Goal: Task Accomplishment & Management: Manage account settings

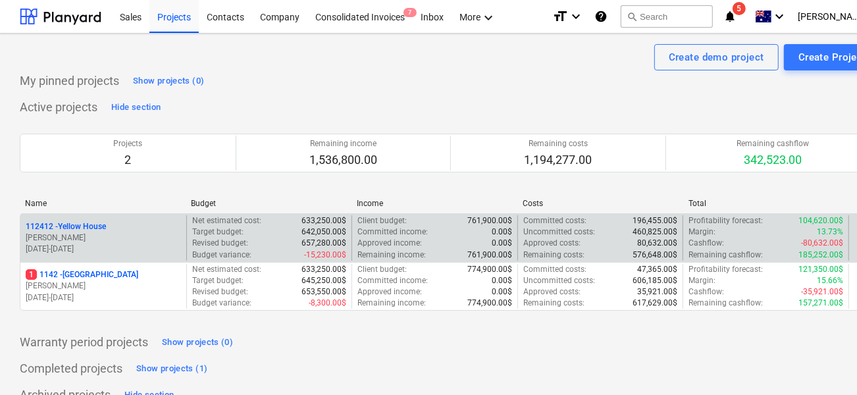
click at [125, 239] on p "[PERSON_NAME]" at bounding box center [103, 237] width 155 height 11
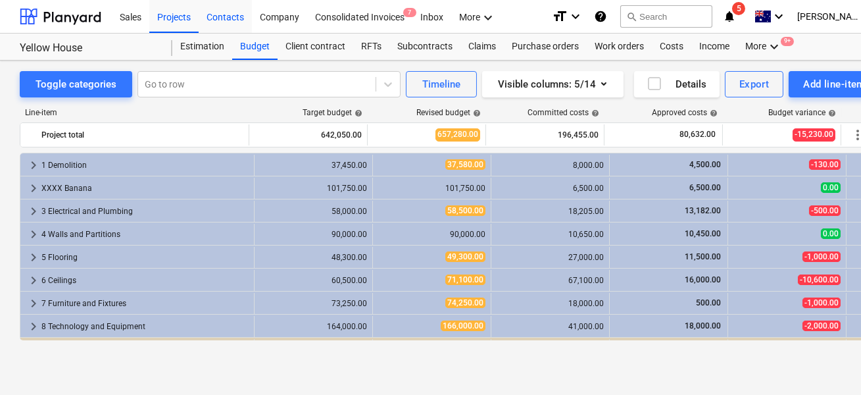
click at [236, 24] on div "Contacts" at bounding box center [225, 16] width 53 height 34
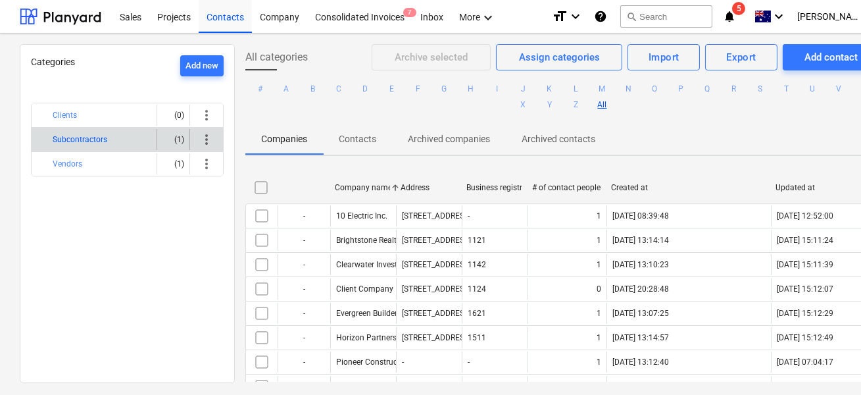
click at [83, 134] on button "Subcontractors" at bounding box center [80, 140] width 55 height 16
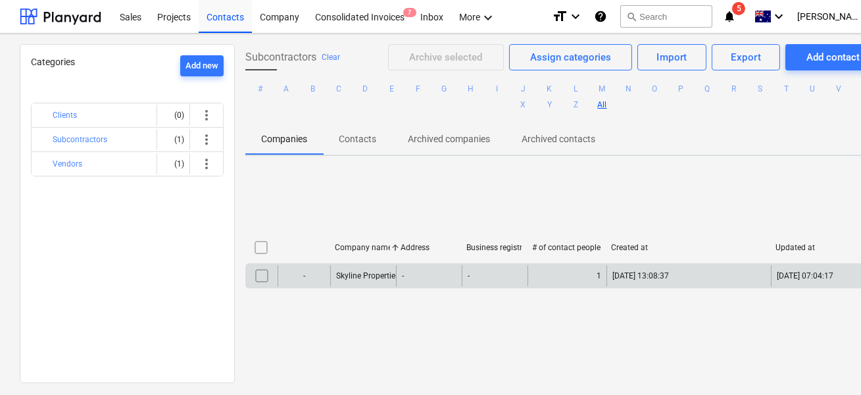
click at [259, 278] on input "checkbox" at bounding box center [261, 275] width 21 height 21
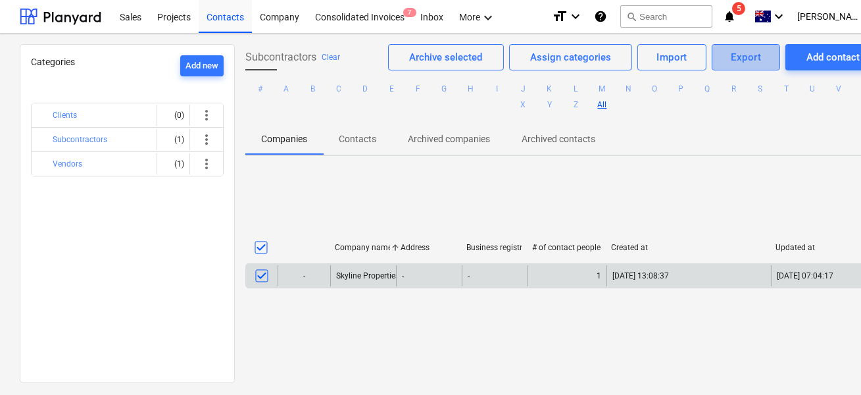
click at [726, 57] on span "Export" at bounding box center [745, 57] width 39 height 17
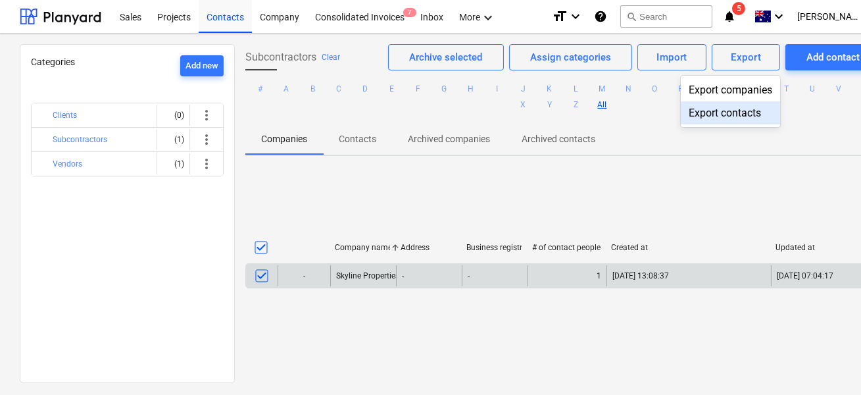
click at [601, 180] on div at bounding box center [430, 197] width 861 height 395
click at [261, 252] on input "checkbox" at bounding box center [261, 247] width 21 height 21
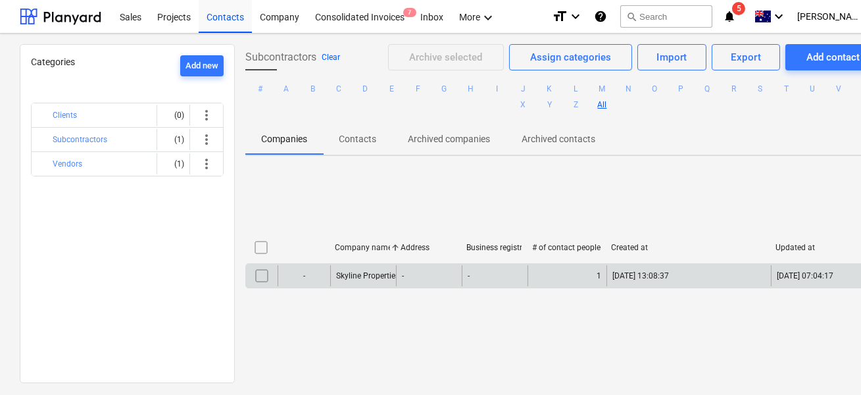
click at [330, 59] on button "Clear" at bounding box center [331, 57] width 18 height 16
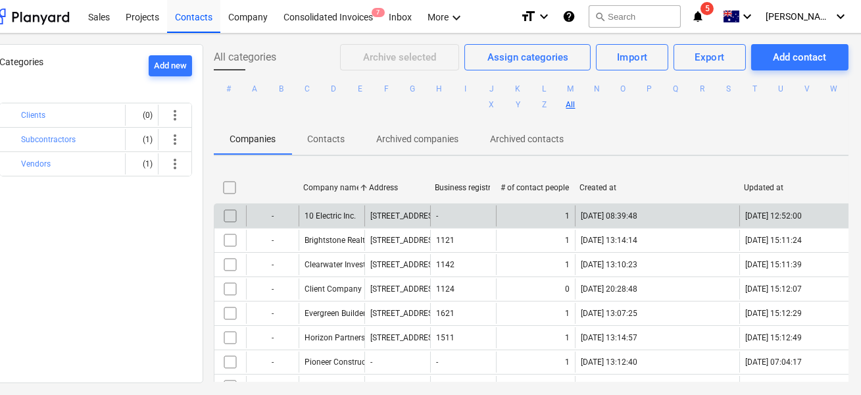
scroll to position [0, 33]
click at [230, 212] on input "checkbox" at bounding box center [228, 215] width 21 height 21
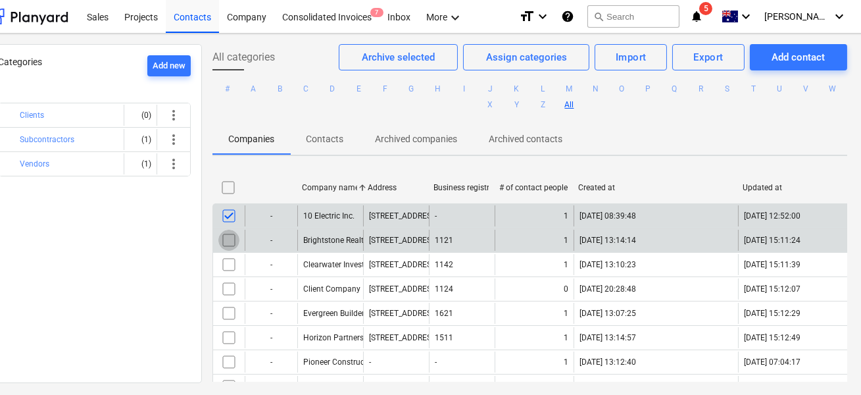
click at [227, 239] on input "checkbox" at bounding box center [228, 240] width 21 height 21
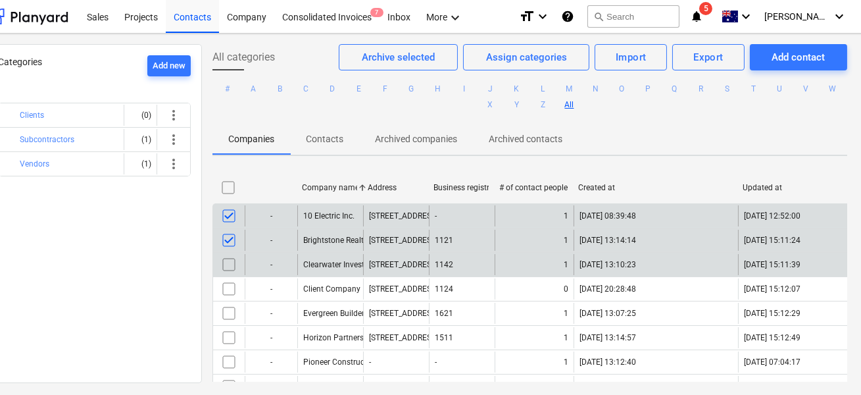
click at [227, 255] on input "checkbox" at bounding box center [228, 264] width 21 height 21
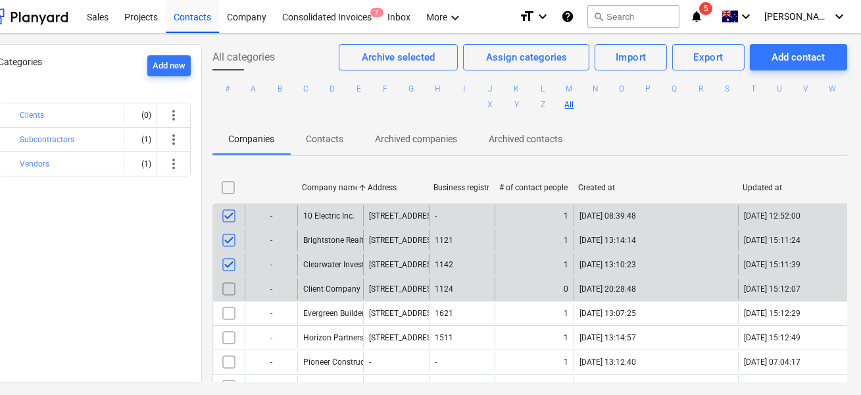
click at [227, 276] on div "- Client Company [STREET_ADDRESS] 0 [DATE] 20:28:48 [DATE] 15:12:07" at bounding box center [573, 288] width 721 height 24
click at [226, 292] on input "checkbox" at bounding box center [228, 288] width 21 height 21
click at [694, 63] on div "Export" at bounding box center [709, 57] width 30 height 17
click at [676, 89] on div "Export companies" at bounding box center [695, 89] width 99 height 23
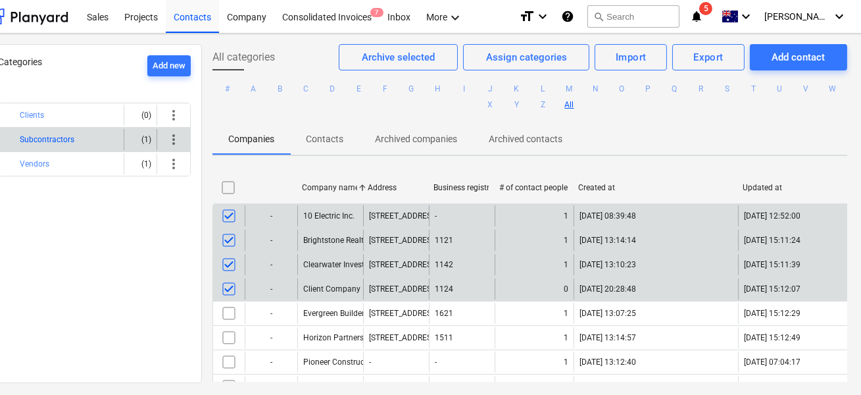
click at [57, 140] on button "Subcontractors" at bounding box center [47, 140] width 55 height 16
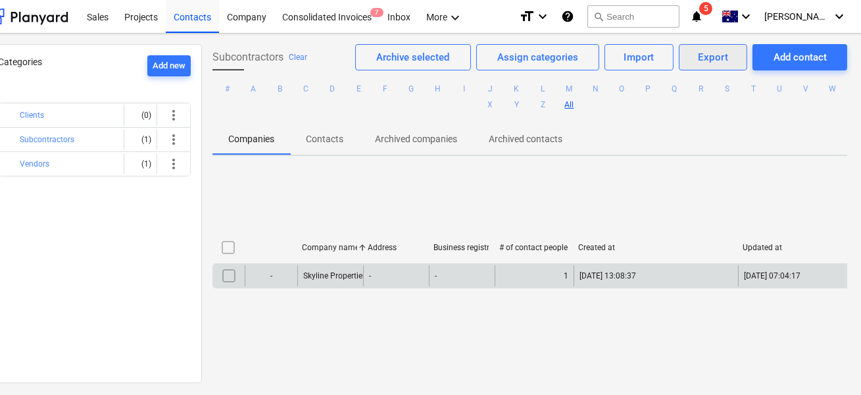
click at [711, 61] on div "Export" at bounding box center [714, 57] width 30 height 17
click at [690, 86] on div "Export companies" at bounding box center [697, 89] width 99 height 23
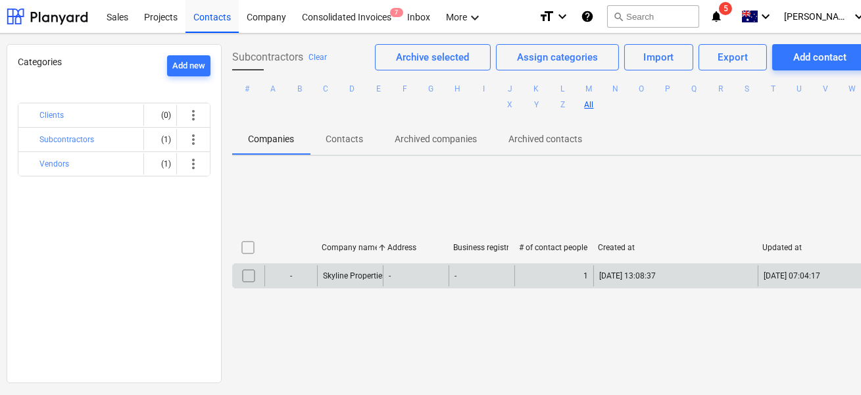
scroll to position [0, 13]
click at [224, 15] on div "Contacts" at bounding box center [212, 16] width 53 height 34
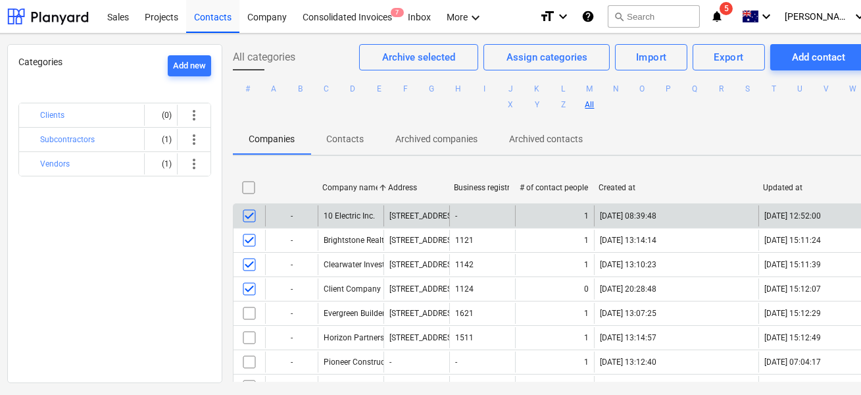
click at [441, 80] on ul "# A B C D E F G H I J K L M N O P Q R S T U V W X Y Z All" at bounding box center [550, 96] width 635 height 53
click at [440, 86] on button "G" at bounding box center [432, 89] width 16 height 16
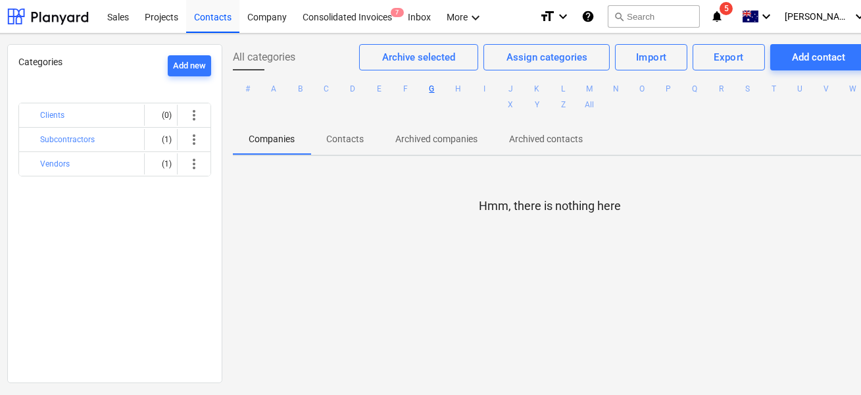
click at [294, 92] on ul "# A B C D E F G H I J K L M N O P Q R S T U V W X Y Z All" at bounding box center [550, 96] width 635 height 53
click at [282, 91] on button "A" at bounding box center [275, 89] width 16 height 16
click at [309, 89] on button "B" at bounding box center [301, 89] width 16 height 16
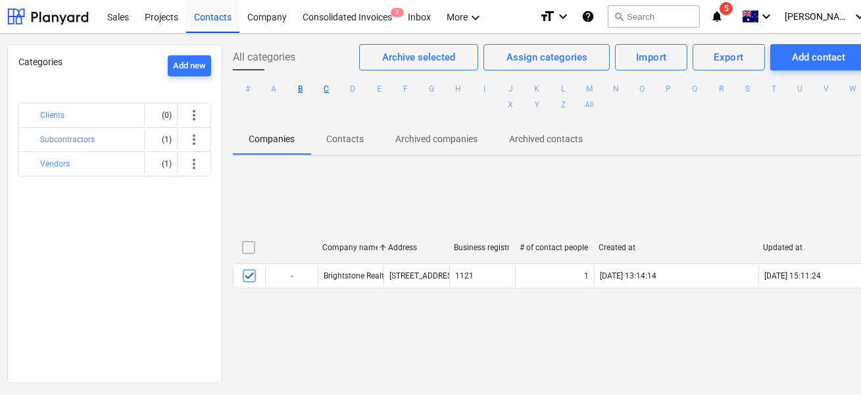
click at [335, 88] on button "C" at bounding box center [327, 89] width 16 height 16
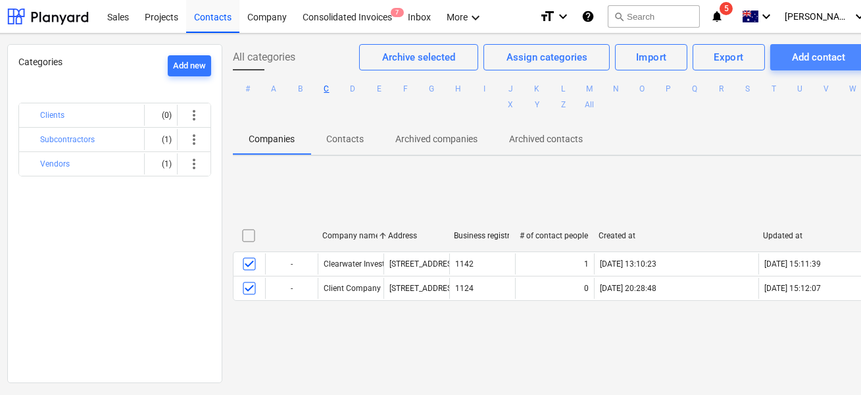
click at [792, 57] on div "Add contact" at bounding box center [818, 57] width 53 height 17
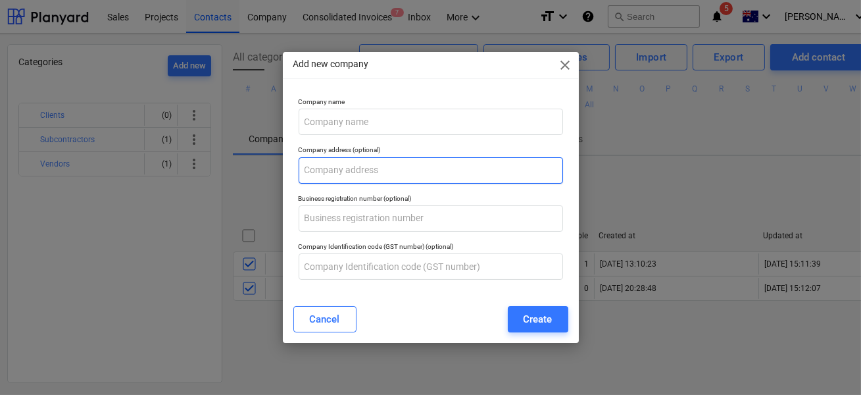
click at [394, 158] on input "text" at bounding box center [431, 170] width 265 height 26
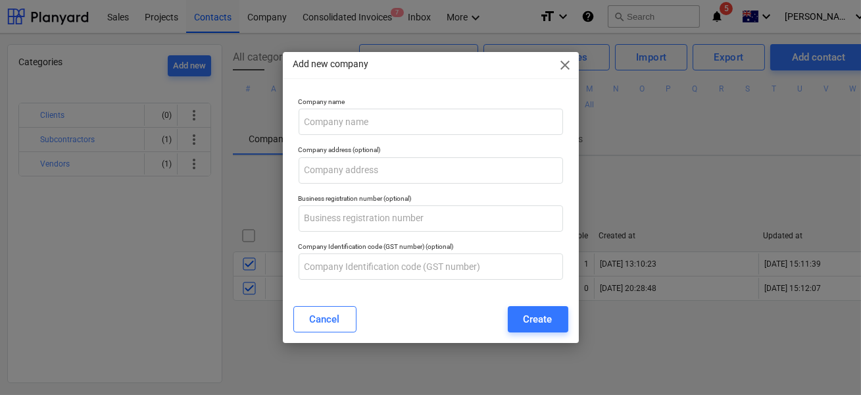
click at [568, 62] on span "close" at bounding box center [566, 65] width 16 height 16
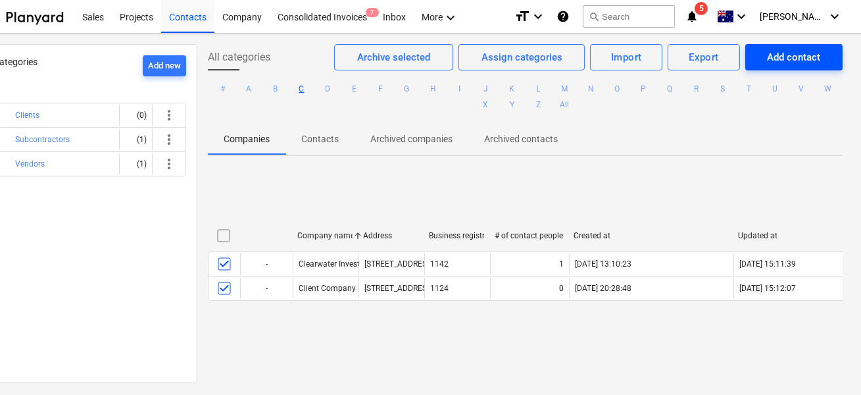
scroll to position [0, 39]
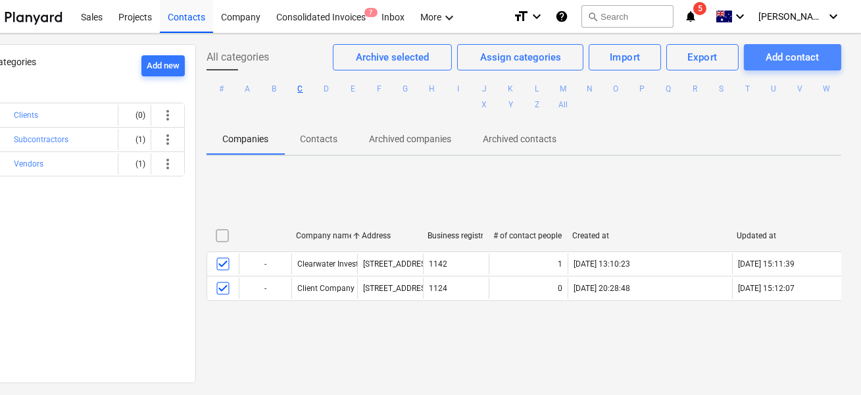
click at [773, 54] on div "Add contact" at bounding box center [792, 57] width 53 height 17
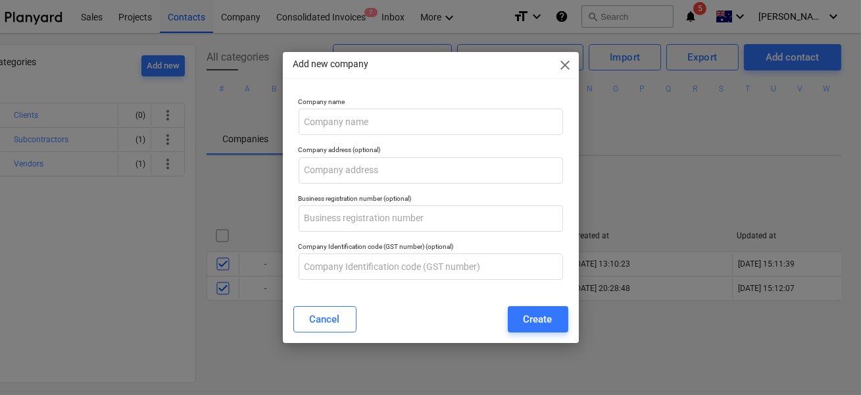
click at [636, 182] on div "Add new company close Company name Company address (optional) Business registra…" at bounding box center [430, 197] width 861 height 395
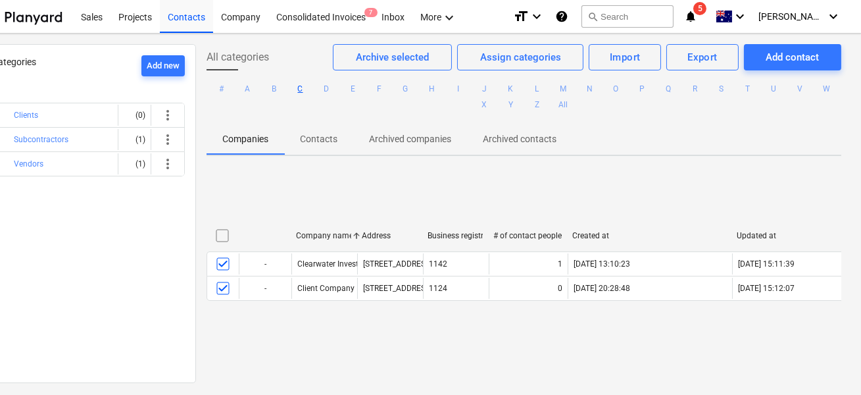
click at [325, 138] on p "Contacts" at bounding box center [319, 139] width 38 height 14
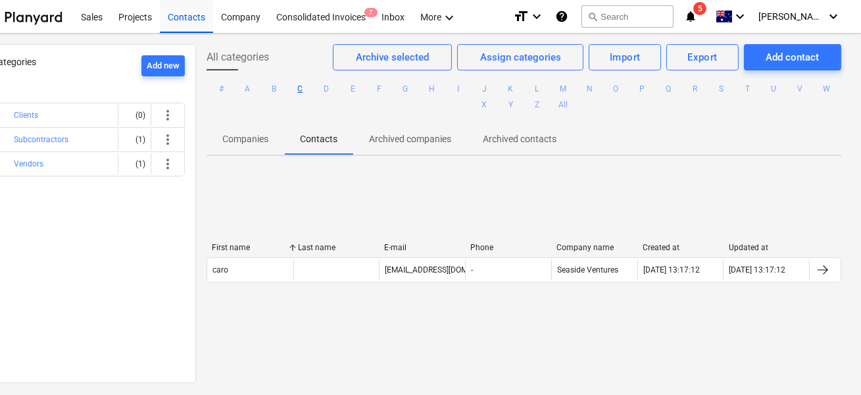
click at [248, 141] on p "Companies" at bounding box center [245, 139] width 46 height 14
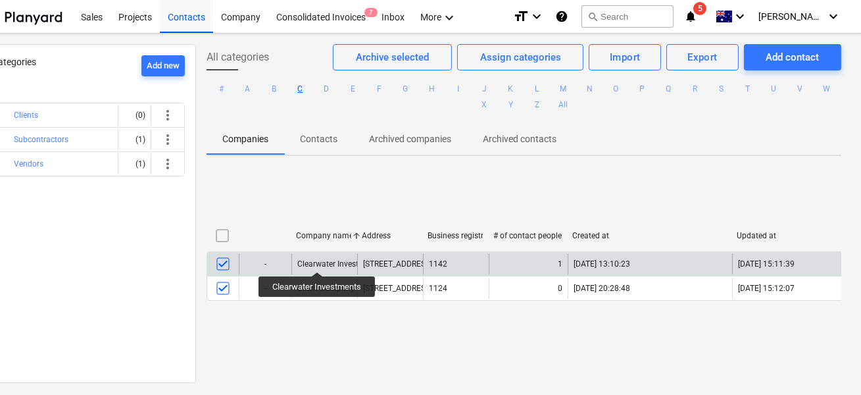
click at [317, 260] on div "Clearwater Investments" at bounding box center [339, 263] width 84 height 9
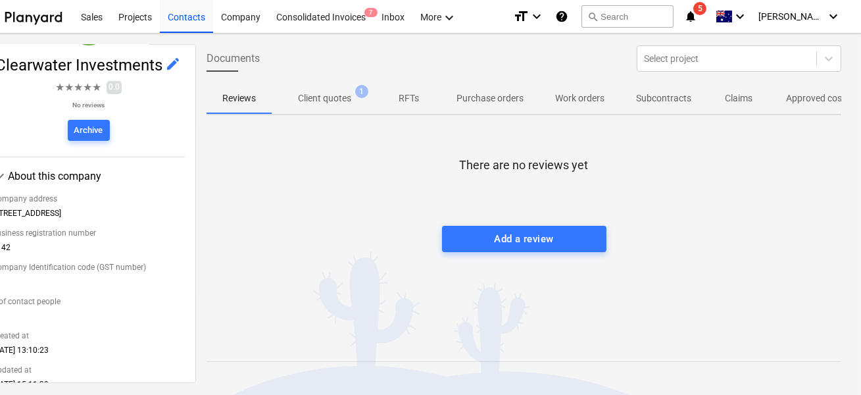
scroll to position [262, 0]
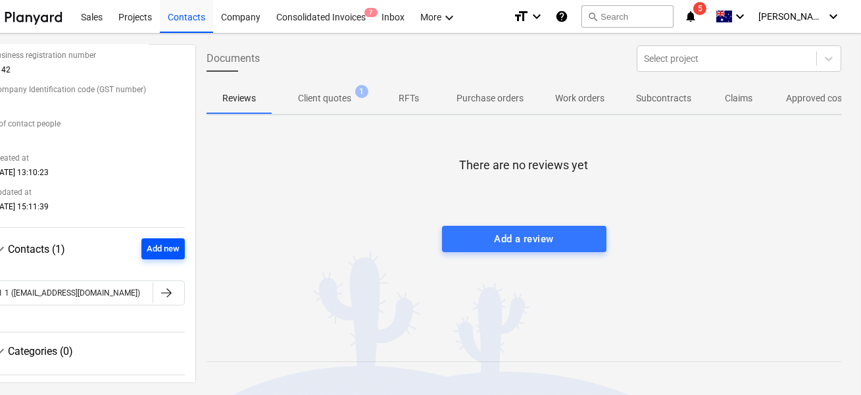
click at [152, 255] on button "Add new" at bounding box center [162, 248] width 43 height 21
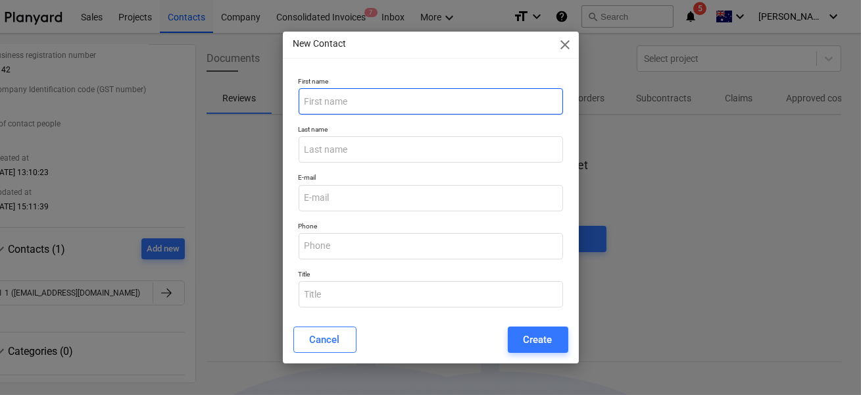
click at [362, 111] on input "text" at bounding box center [431, 101] width 265 height 26
type input "Hej hej"
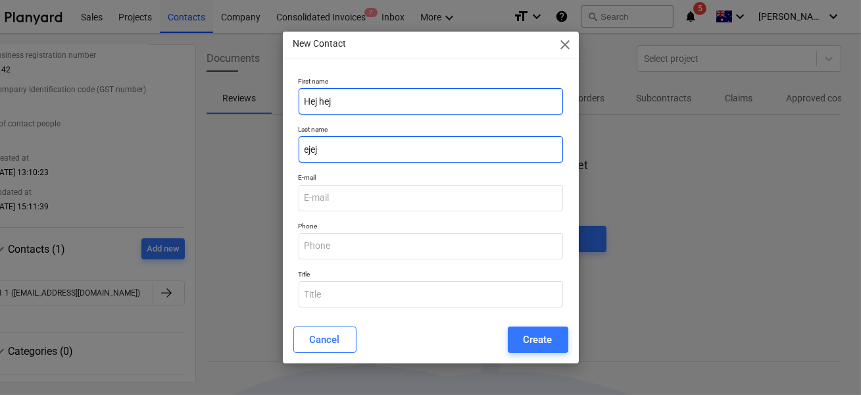
type input "ejej"
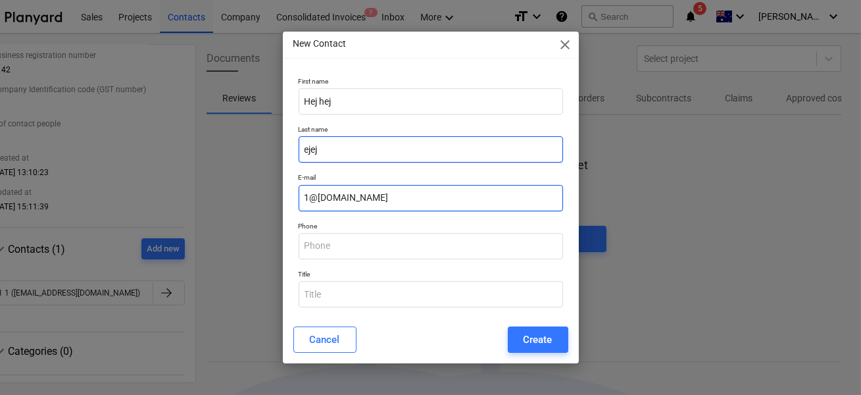
scroll to position [55, 0]
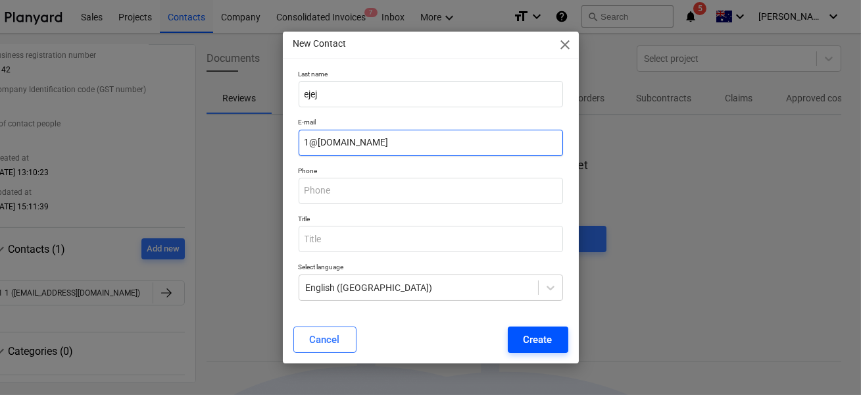
type input "1@[DOMAIN_NAME]"
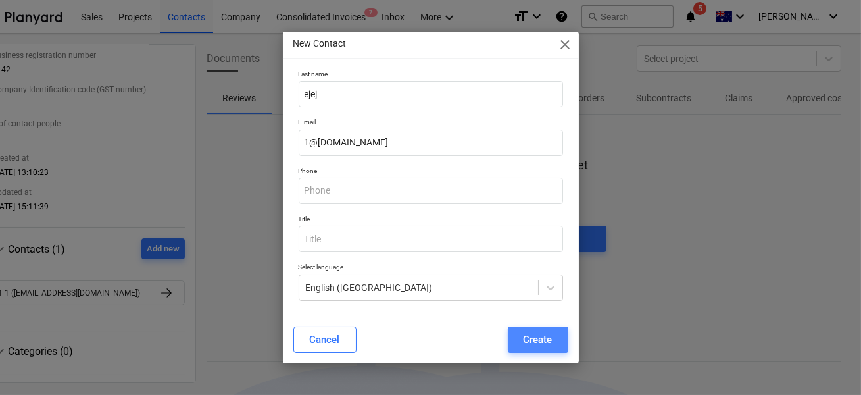
click at [536, 337] on div "Create" at bounding box center [538, 339] width 29 height 17
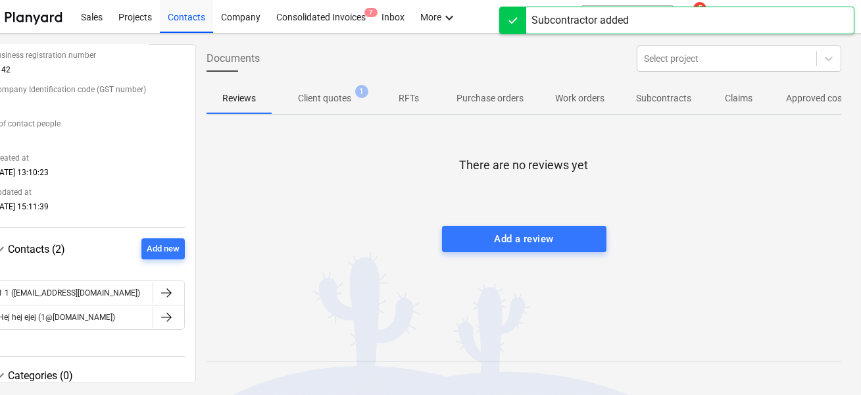
scroll to position [0, 0]
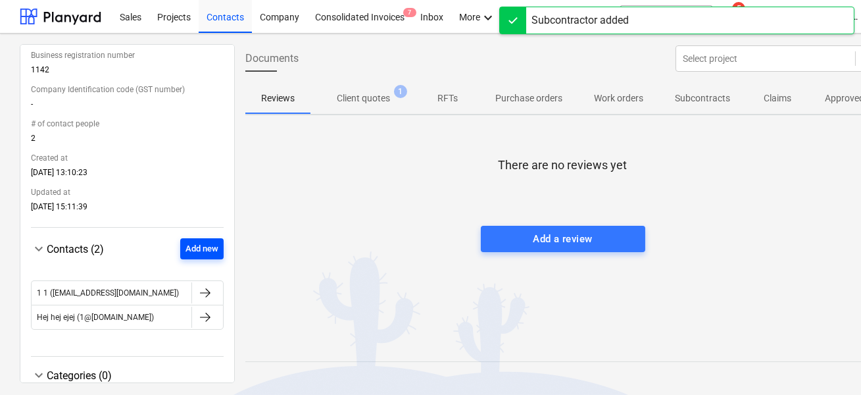
click at [217, 253] on button "Add new" at bounding box center [201, 248] width 43 height 21
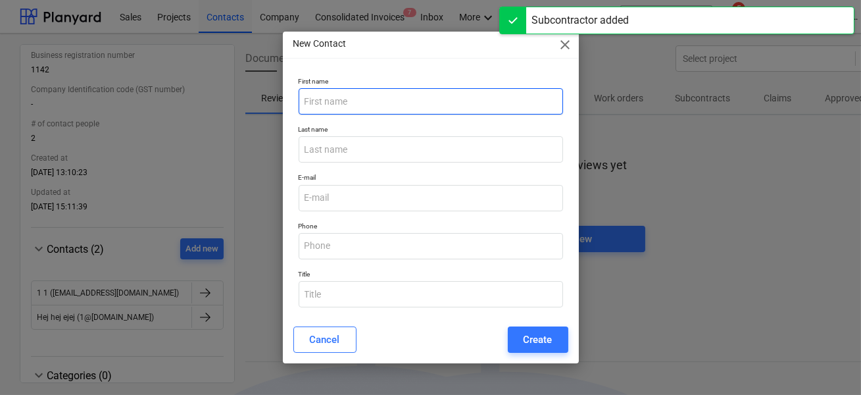
click at [386, 101] on input "text" at bounding box center [431, 101] width 265 height 26
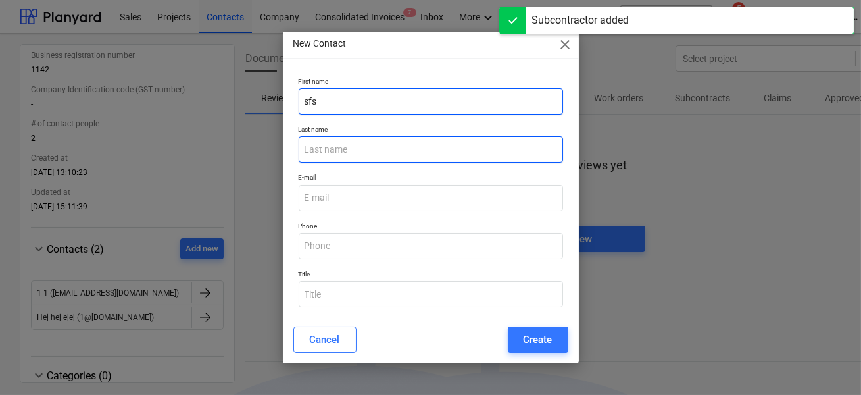
type input "sfs"
click at [361, 151] on input "text" at bounding box center [431, 149] width 265 height 26
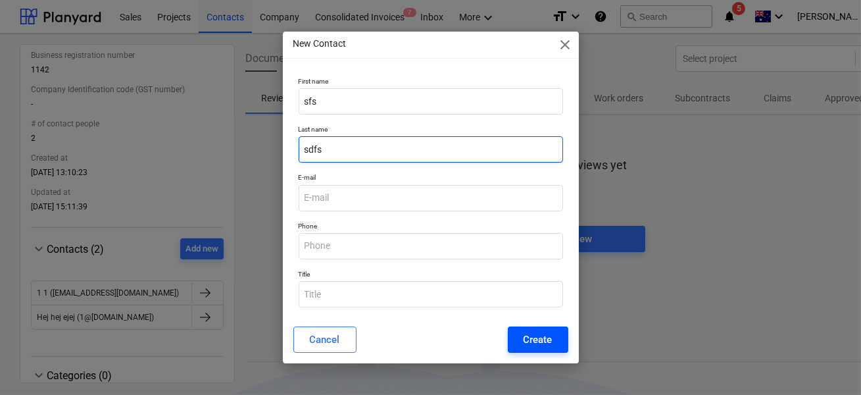
type input "sdfs"
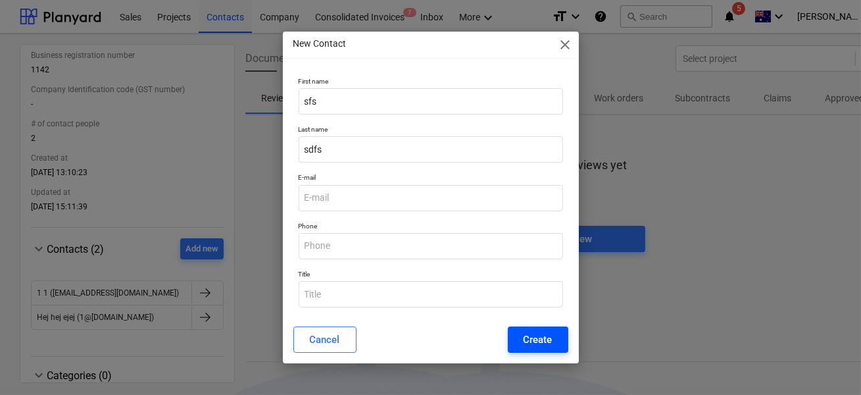
click at [536, 339] on div "Create" at bounding box center [538, 339] width 29 height 17
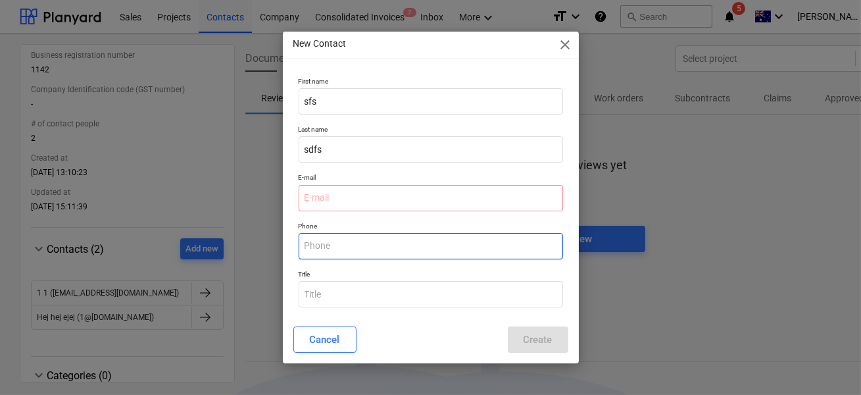
scroll to position [55, 0]
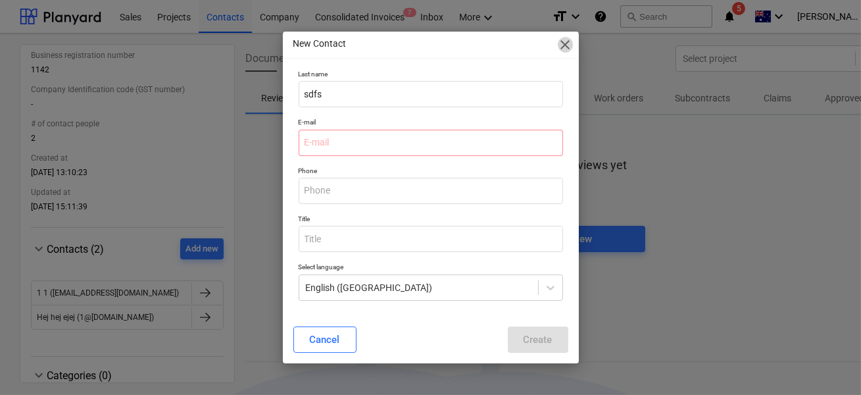
click at [562, 52] on span "close" at bounding box center [566, 45] width 16 height 16
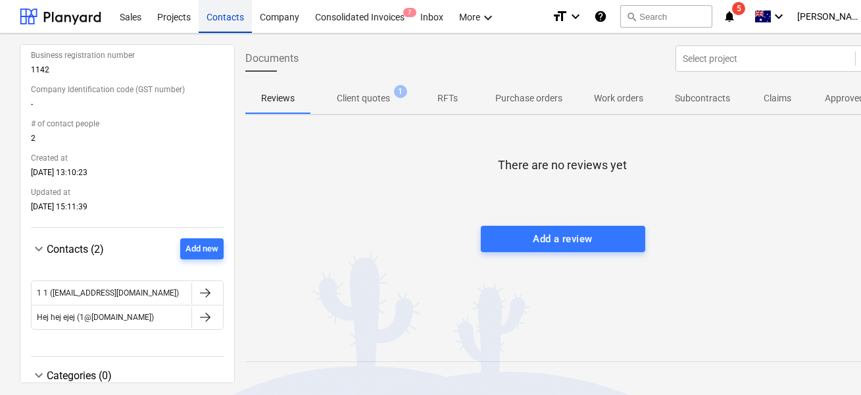
click at [216, 23] on div "Contacts" at bounding box center [225, 16] width 53 height 34
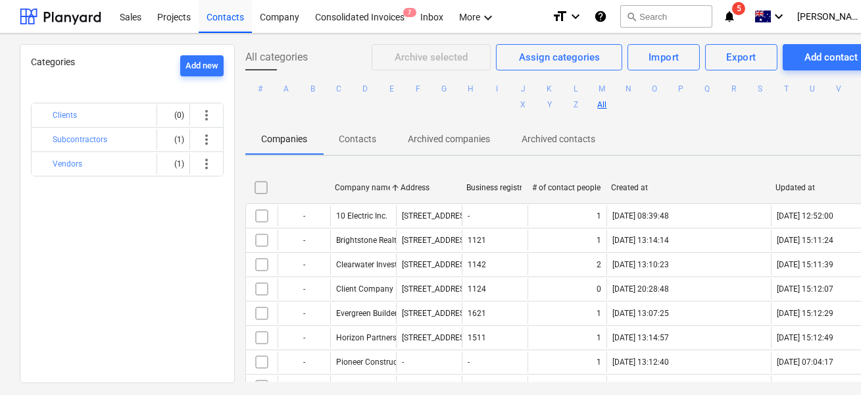
click at [357, 136] on p "Contacts" at bounding box center [358, 139] width 38 height 14
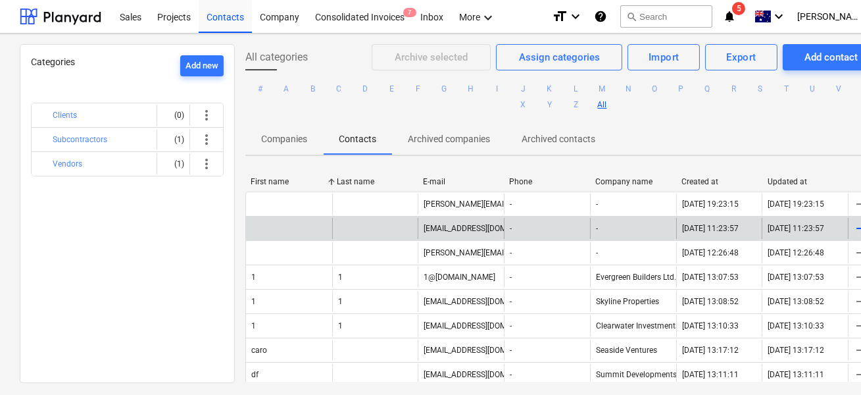
click at [367, 216] on div "[EMAIL_ADDRESS][DOMAIN_NAME] - - [DATE] 11:23:57 [DATE] 11:23:57" at bounding box center [562, 228] width 635 height 24
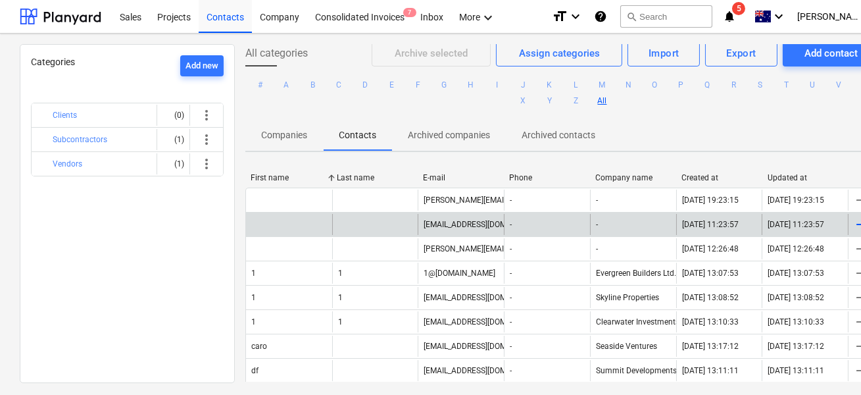
scroll to position [1, 0]
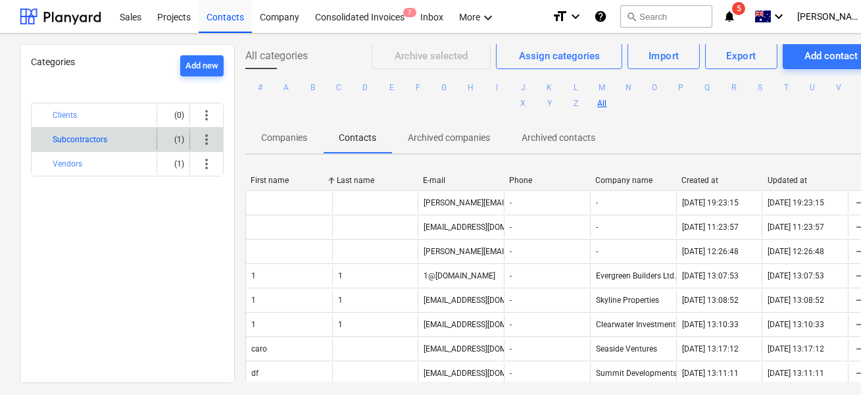
click at [80, 132] on button "Subcontractors" at bounding box center [80, 140] width 55 height 16
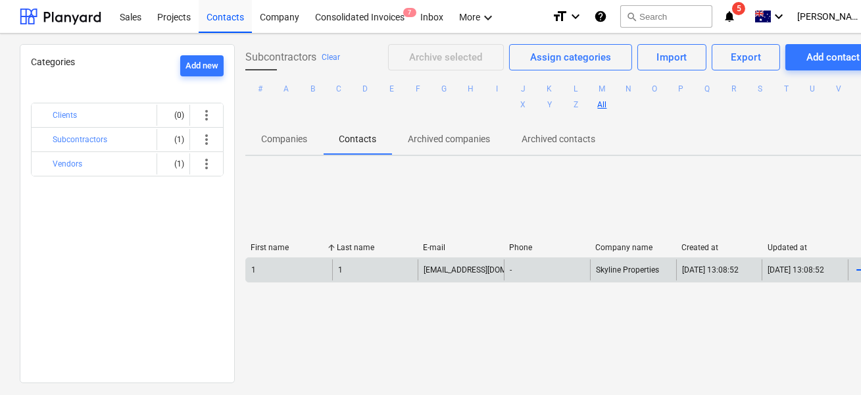
click at [368, 272] on div "1" at bounding box center [375, 269] width 86 height 21
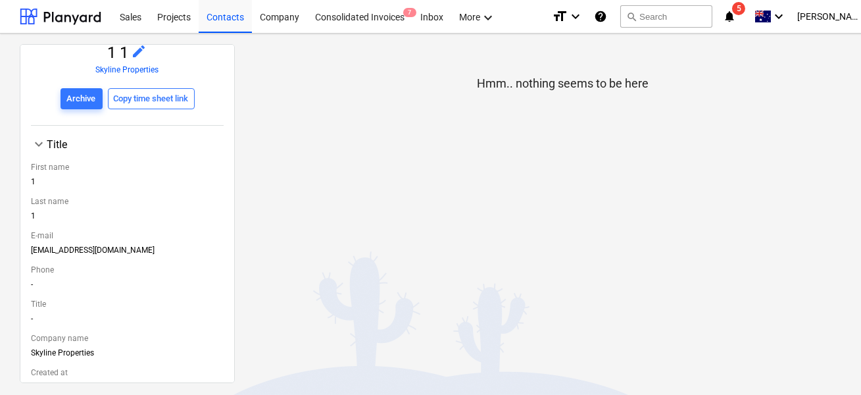
scroll to position [271, 0]
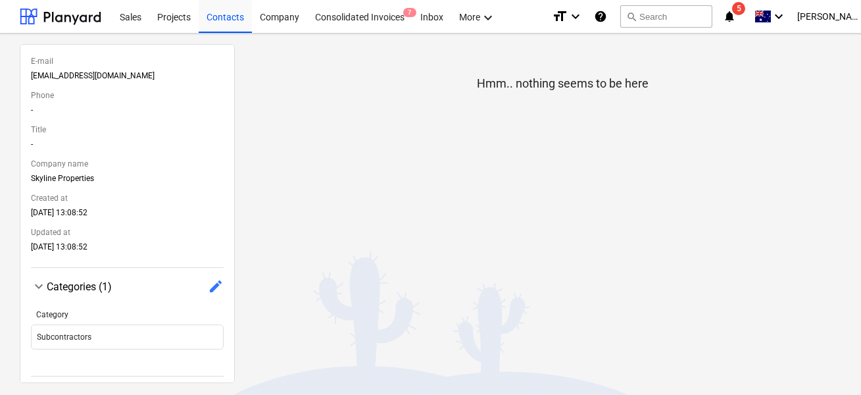
click at [222, 280] on div "< Contacts 11 1 1 edit Skyline Properties Archive Copy time sheet link keyboard…" at bounding box center [127, 213] width 215 height 339
click at [211, 280] on span "edit" at bounding box center [216, 286] width 16 height 16
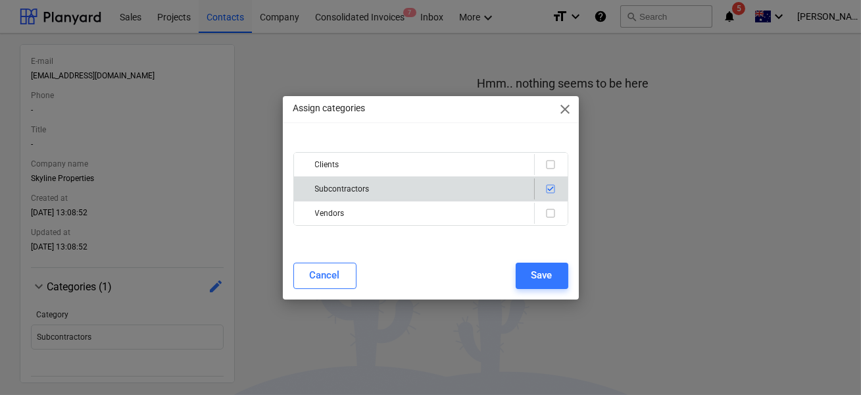
click at [551, 182] on input "checkbox" at bounding box center [551, 189] width 16 height 16
checkbox input "false"
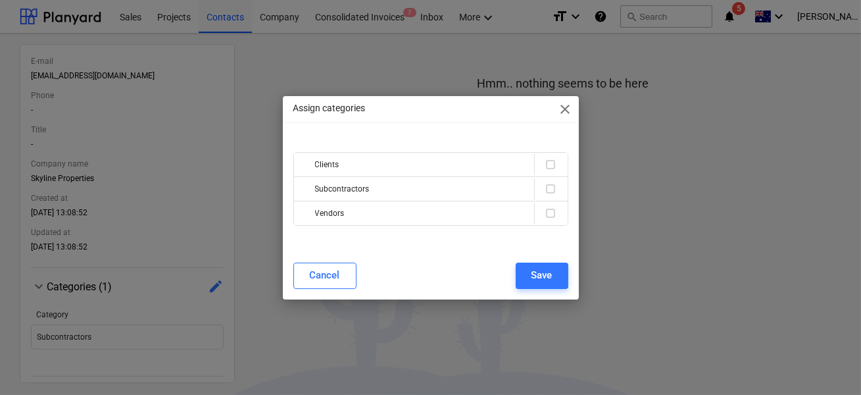
click at [578, 111] on div "Assign categories close" at bounding box center [431, 109] width 296 height 26
click at [567, 110] on span "close" at bounding box center [566, 109] width 16 height 16
